Goal: Transaction & Acquisition: Obtain resource

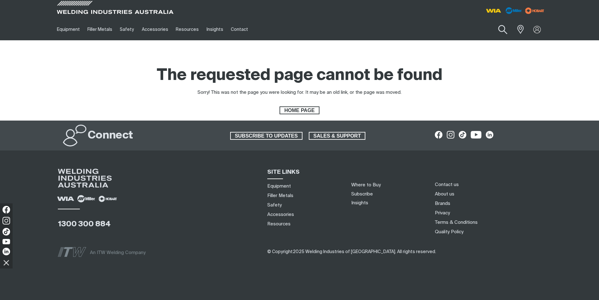
click at [503, 29] on button "Search products" at bounding box center [502, 30] width 25 height 18
click at [452, 31] on input "Search" at bounding box center [464, 29] width 97 height 14
paste input "[GEOGRAPHIC_DATA] [DATE] - [DATE] [DATE] - [GEOGRAPHIC_DATA][DATE] [DATE] - [DA…"
type input "[GEOGRAPHIC_DATA] [DATE] - [DATE] [DATE] - [GEOGRAPHIC_DATA][DATE] [DATE] - [DA…"
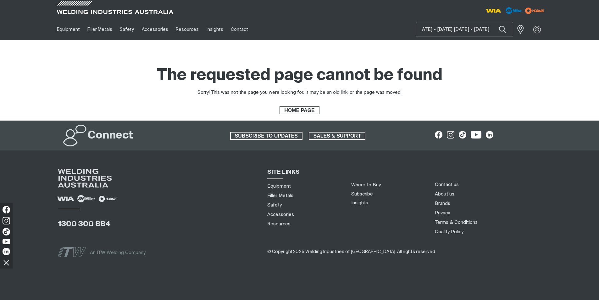
scroll to position [0, 0]
drag, startPoint x: 492, startPoint y: 29, endPoint x: 296, endPoint y: 54, distance: 197.9
click at [297, 50] on div "Jump to main navigation Equipment Stick Welders TIG Welders MIG Welders Multi-P…" at bounding box center [299, 152] width 599 height 305
drag, startPoint x: 508, startPoint y: 26, endPoint x: 507, endPoint y: 30, distance: 4.1
click at [508, 26] on button "Search products" at bounding box center [502, 30] width 25 height 18
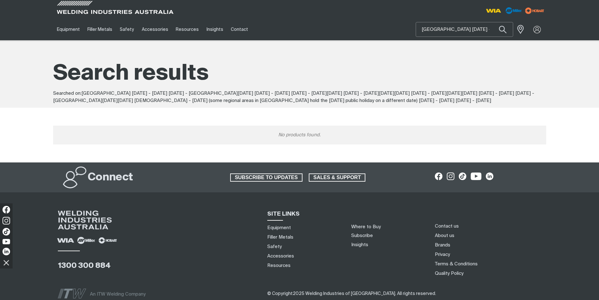
click at [439, 31] on input "[GEOGRAPHIC_DATA] [DATE] - [DATE] [DATE] - [GEOGRAPHIC_DATA][DATE] [DATE] - [DA…" at bounding box center [464, 29] width 97 height 14
click at [435, 29] on input "[GEOGRAPHIC_DATA] [DATE] - [DATE] [DATE] - [GEOGRAPHIC_DATA][DATE] [DATE] - [DA…" at bounding box center [464, 29] width 97 height 14
paste input "249095"
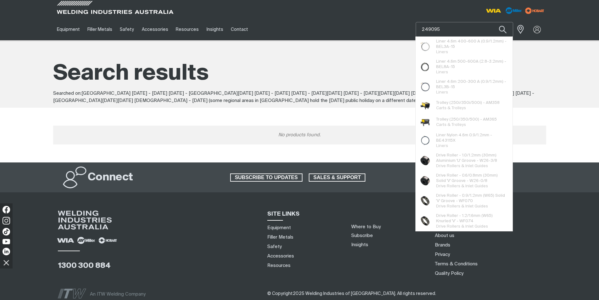
click at [422, 30] on input "249095" at bounding box center [464, 29] width 97 height 14
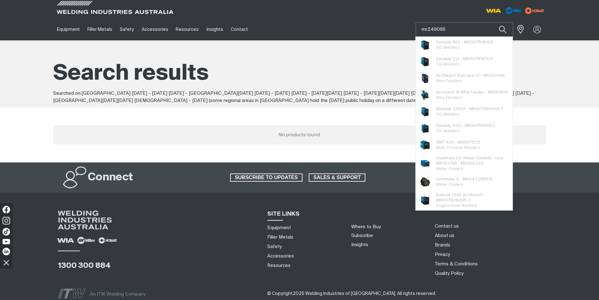
click at [448, 32] on input "mr249095" at bounding box center [464, 29] width 97 height 14
type input "mr249095"
click at [492, 22] on button "Search products" at bounding box center [502, 29] width 21 height 15
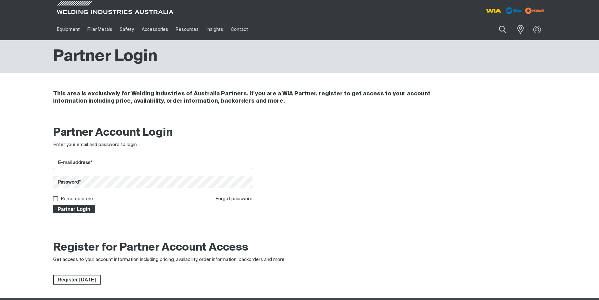
type input "service@airfabpl.com.au"
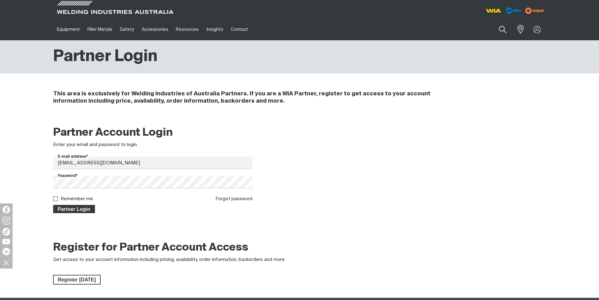
click at [81, 208] on span "Partner Login" at bounding box center [74, 209] width 41 height 8
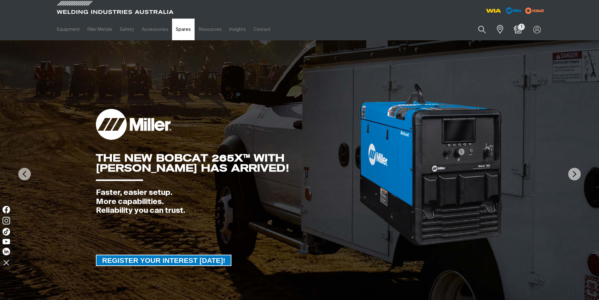
click at [180, 30] on link "Spares" at bounding box center [183, 30] width 23 height 22
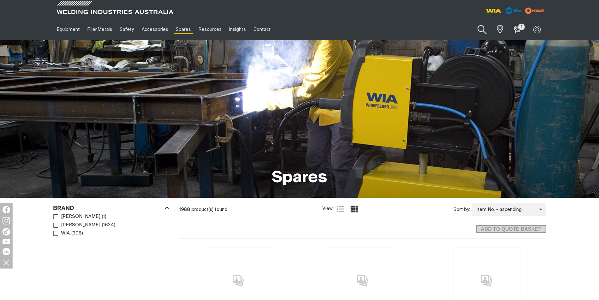
click at [483, 29] on button "Search products" at bounding box center [481, 30] width 25 height 18
paste input "249095"
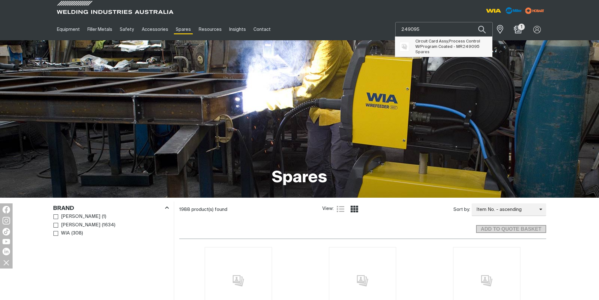
type input "249095"
click at [425, 43] on span "Circuit Card Assy,Process Control W/Program Coated - MR 249095" at bounding box center [451, 44] width 72 height 11
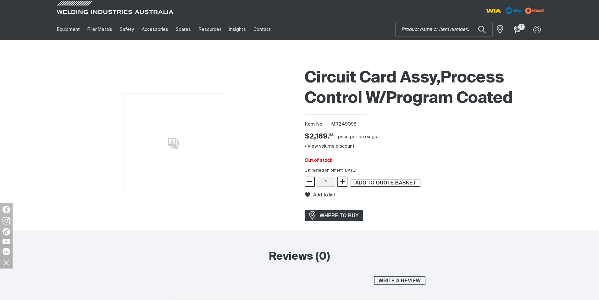
click at [389, 181] on span "ADD TO QUOTE BASKET" at bounding box center [385, 183] width 69 height 8
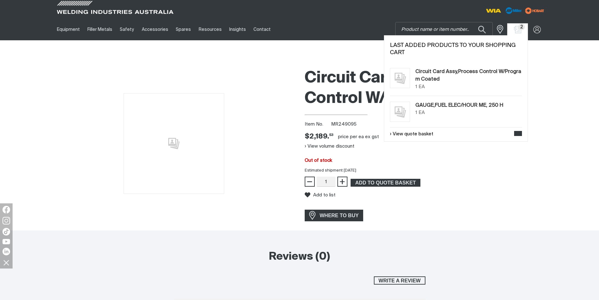
click at [519, 29] on span "2" at bounding box center [521, 27] width 7 height 7
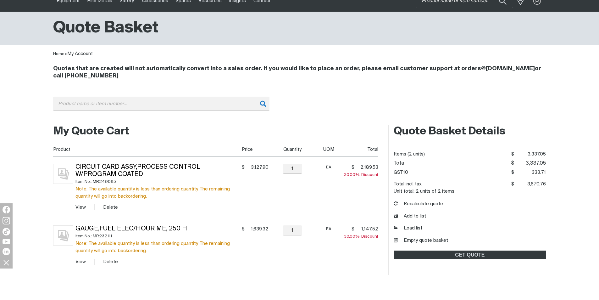
scroll to position [126, 0]
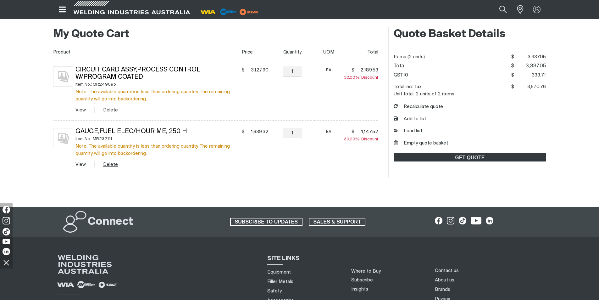
click at [113, 165] on button "Delete" at bounding box center [110, 164] width 15 height 7
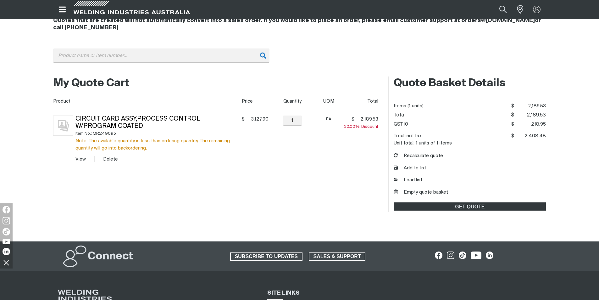
scroll to position [94, 0]
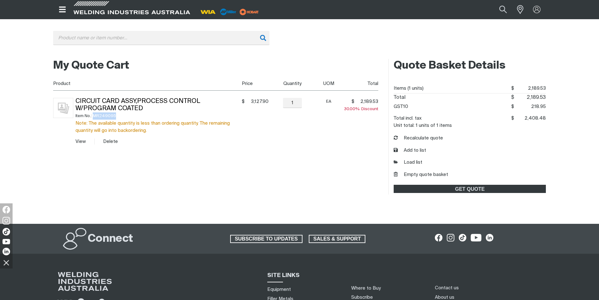
drag, startPoint x: 118, startPoint y: 116, endPoint x: 94, endPoint y: 116, distance: 23.9
click at [94, 116] on div "Item No.: MR249095" at bounding box center [157, 115] width 164 height 7
copy div "MR249095"
drag, startPoint x: 147, startPoint y: 108, endPoint x: 76, endPoint y: 101, distance: 70.8
click at [76, 101] on td "Circuit Card Assy,Process Control W/Program Coated Item No.: MR249095 Note: The…" at bounding box center [156, 121] width 166 height 61
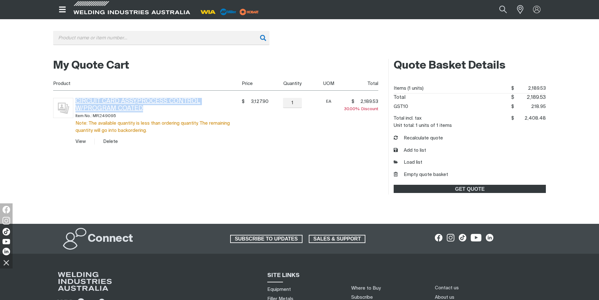
copy link "Circuit Card Assy,Process Control W/Program Coated"
click at [79, 141] on link "View" at bounding box center [80, 141] width 10 height 5
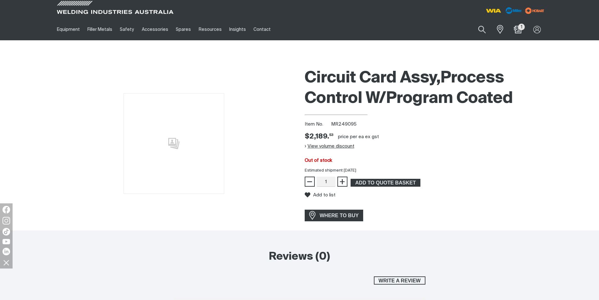
click at [335, 146] on button "View volume discount" at bounding box center [330, 146] width 50 height 10
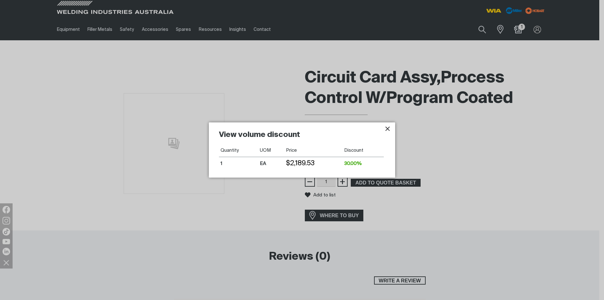
click at [388, 127] on icon "Close pop-up overlay" at bounding box center [387, 128] width 4 height 4
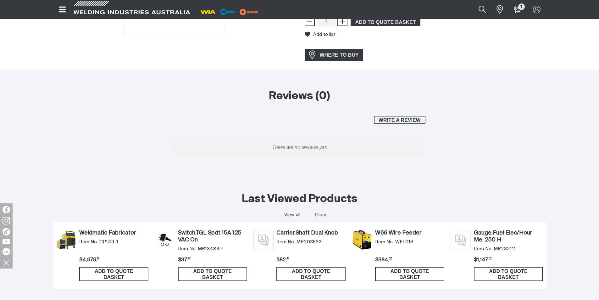
scroll to position [220, 0]
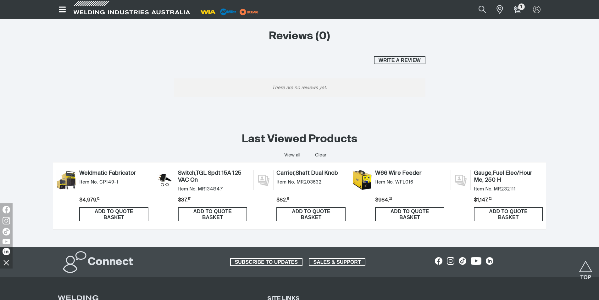
click at [397, 172] on link "W66 Wire Feeder" at bounding box center [409, 173] width 69 height 7
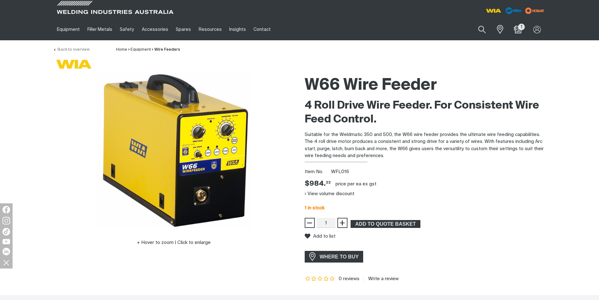
click at [76, 49] on link "Back to overview" at bounding box center [71, 49] width 36 height 4
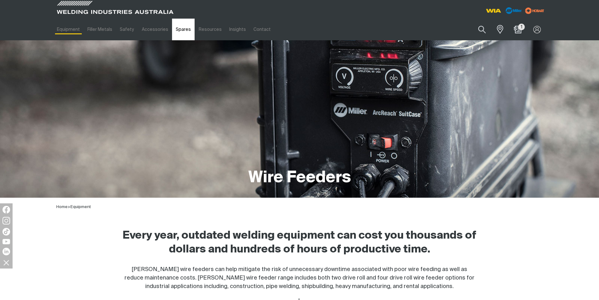
click at [181, 30] on link "Spares" at bounding box center [183, 30] width 23 height 22
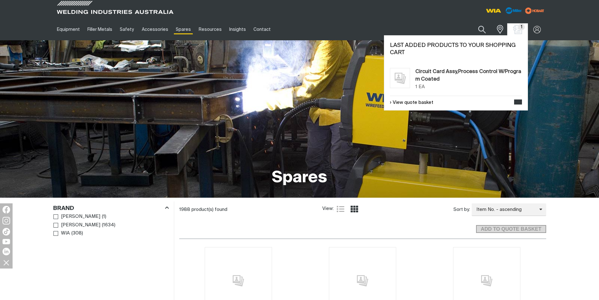
click at [516, 29] on img "Shopping cart (1 product(s))" at bounding box center [517, 29] width 9 height 9
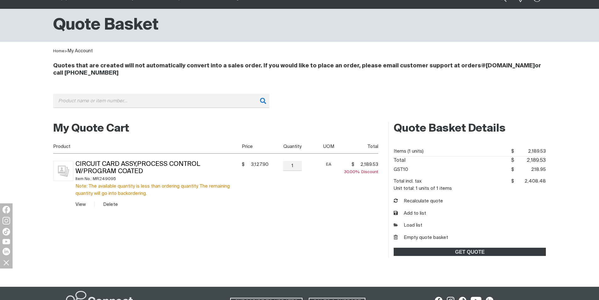
scroll to position [63, 0]
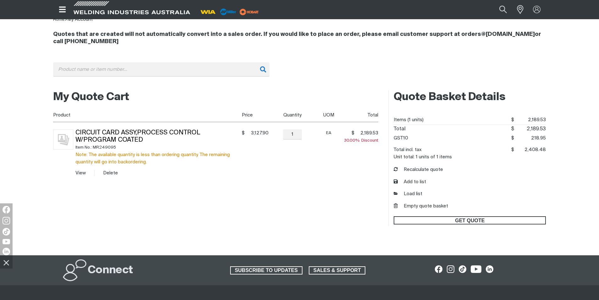
click at [467, 220] on span "GET QUOTE" at bounding box center [469, 220] width 151 height 8
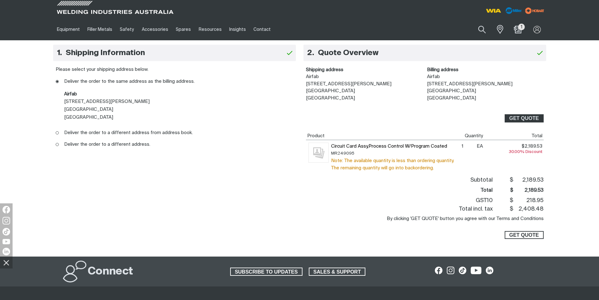
click at [523, 233] on span "GET QUOTE" at bounding box center [524, 235] width 30 height 8
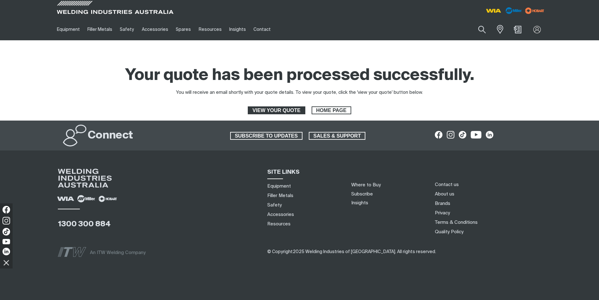
click at [279, 111] on span "VIEW YOUR QUOTE" at bounding box center [276, 110] width 56 height 8
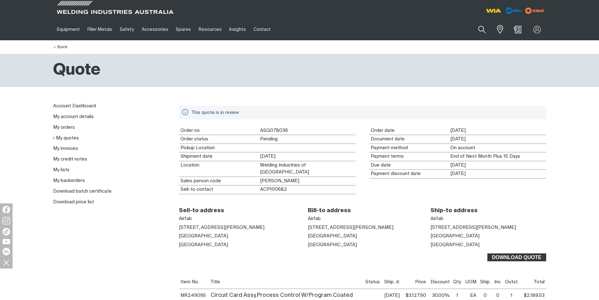
click at [513, 258] on span "Download Quote" at bounding box center [517, 257] width 58 height 8
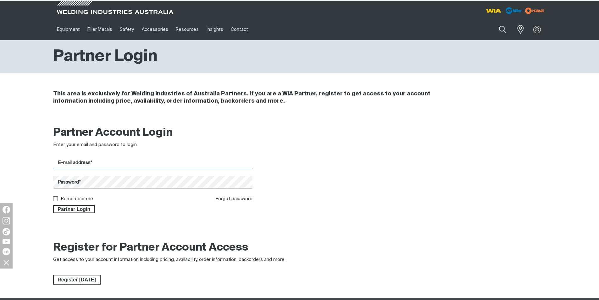
type input "service@airfabpl.com.au"
